Goal: Task Accomplishment & Management: Manage account settings

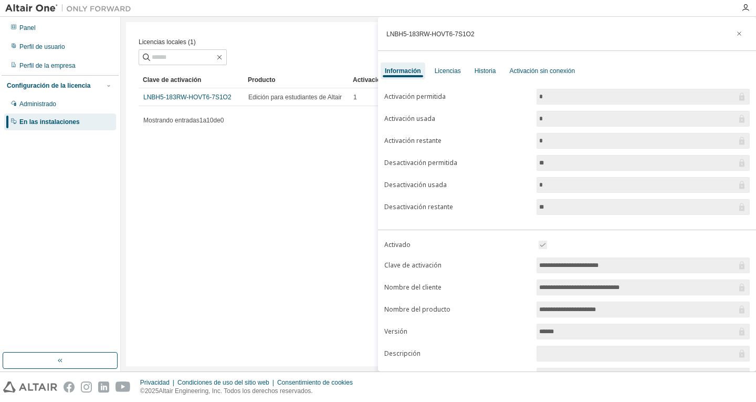
scroll to position [83, 0]
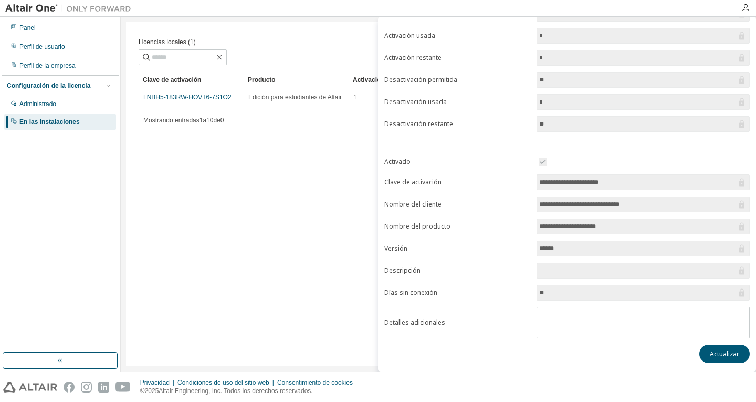
click at [248, 210] on div "Licencias locales (1) Claro Carga Ahorrar Guardar como Campo Operador Valor Sel…" at bounding box center [438, 194] width 625 height 344
drag, startPoint x: 155, startPoint y: 161, endPoint x: 188, endPoint y: 168, distance: 33.3
click at [188, 168] on div "Licencias locales (1) Claro Carga Ahorrar Guardar como Campo Operador Valor Sel…" at bounding box center [438, 194] width 625 height 344
click at [46, 33] on div "Panel" at bounding box center [60, 27] width 112 height 17
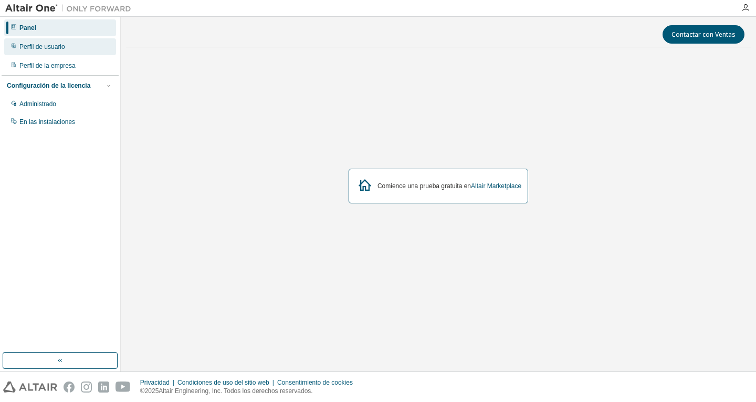
click at [70, 41] on div "Perfil de usuario" at bounding box center [60, 46] width 112 height 17
